Goal: Task Accomplishment & Management: Manage account settings

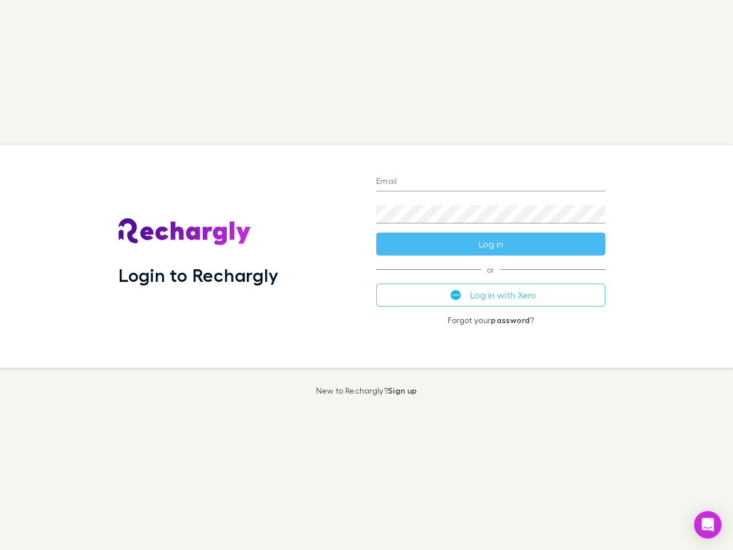
click at [366, 275] on div "Login to Rechargly" at bounding box center [238, 256] width 258 height 222
click at [491, 182] on input "Email" at bounding box center [490, 182] width 229 height 18
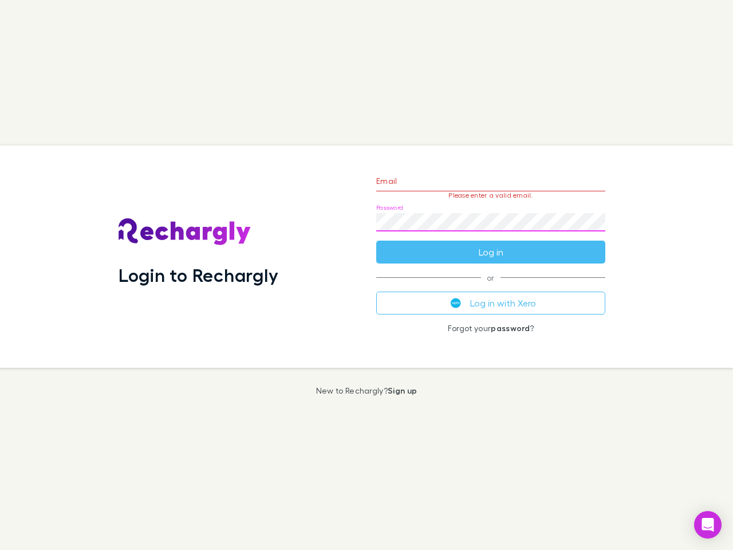
click at [491, 244] on form "Email Please enter a valid email. Password Log in" at bounding box center [490, 214] width 229 height 100
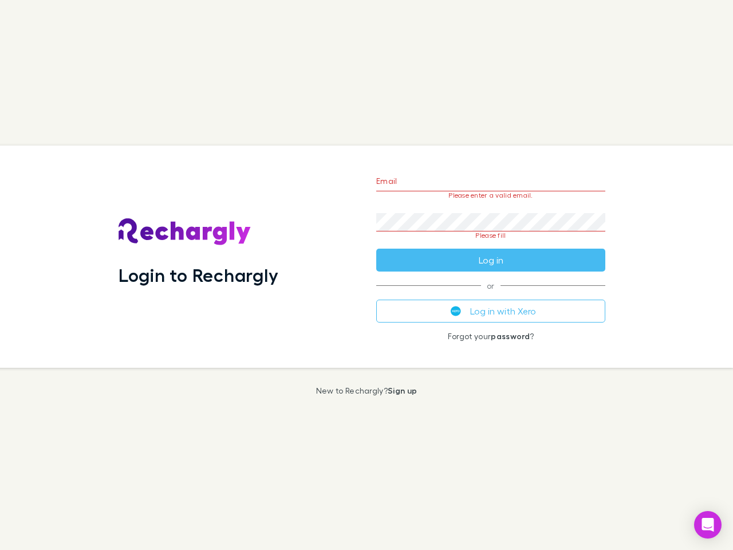
click at [491, 295] on div "Email Please enter a valid email. Password Please fill Log in or Log in with Xe…" at bounding box center [490, 256] width 247 height 222
click at [708, 525] on icon "Open Intercom Messenger" at bounding box center [708, 525] width 12 height 14
